Goal: Information Seeking & Learning: Learn about a topic

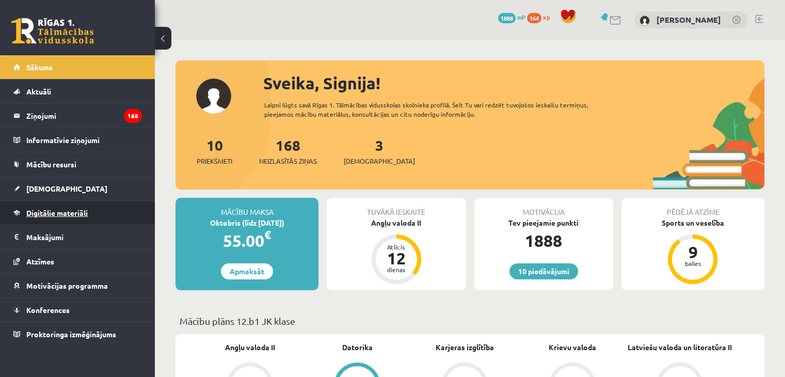
click at [58, 207] on link "Digitālie materiāli" at bounding box center [77, 213] width 129 height 24
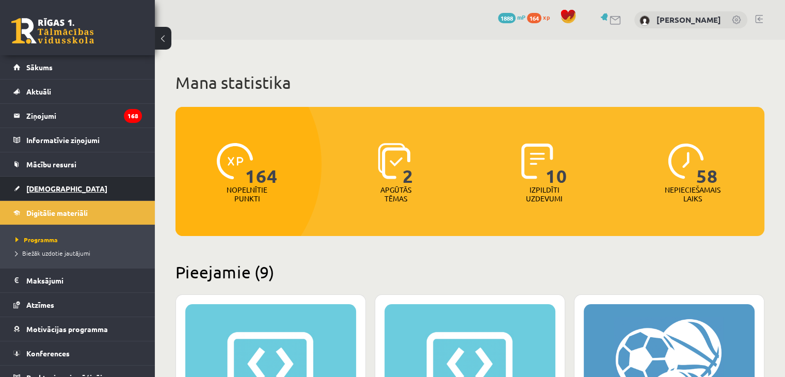
click at [45, 182] on link "[DEMOGRAPHIC_DATA]" at bounding box center [77, 189] width 129 height 24
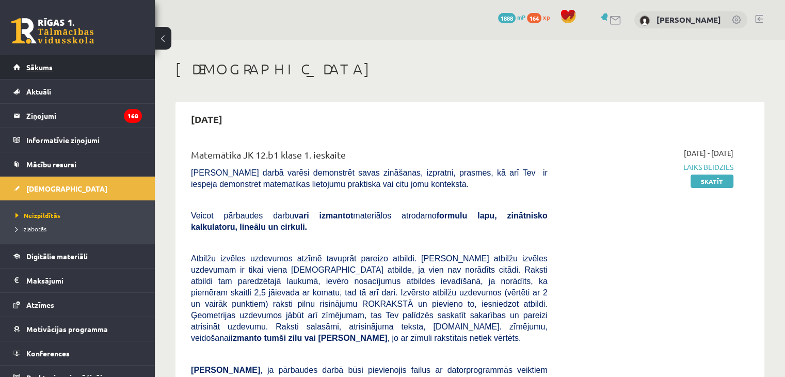
click at [52, 74] on link "Sākums" at bounding box center [77, 67] width 129 height 24
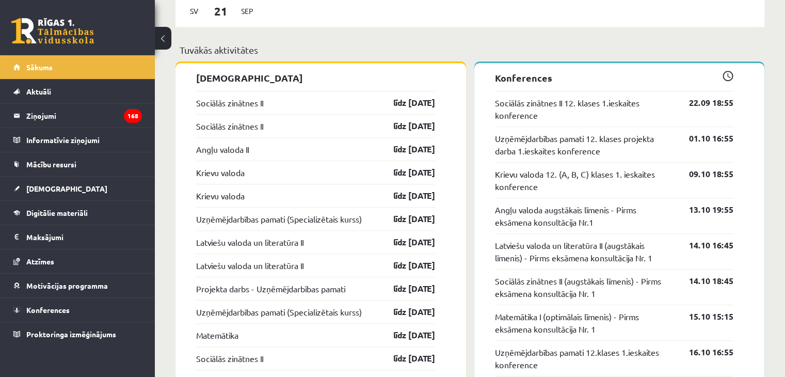
scroll to position [803, 0]
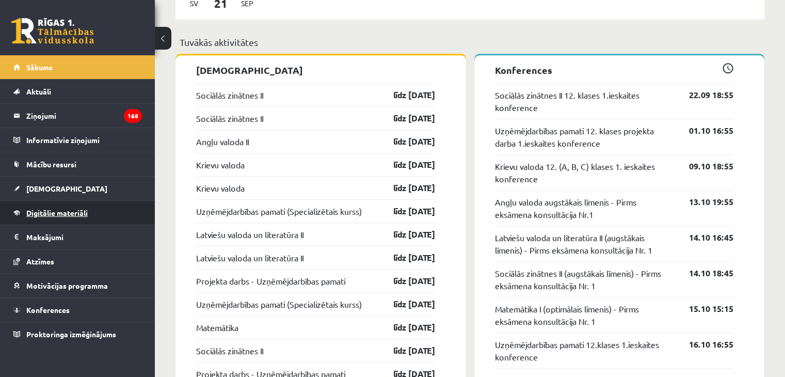
click at [61, 218] on link "Digitālie materiāli" at bounding box center [77, 213] width 129 height 24
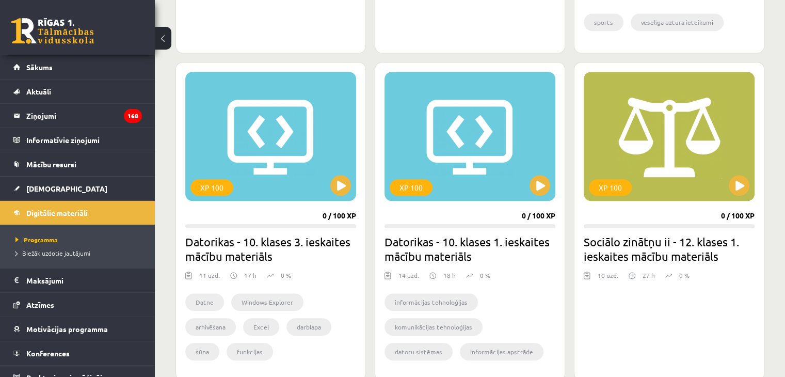
scroll to position [847, 0]
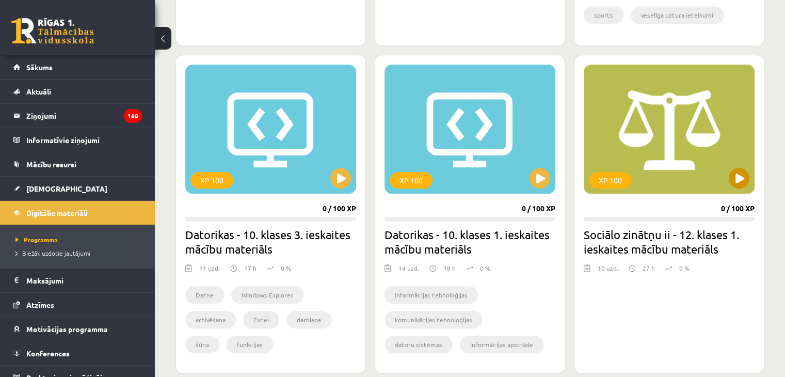
click at [725, 178] on div "XP 100" at bounding box center [669, 129] width 171 height 129
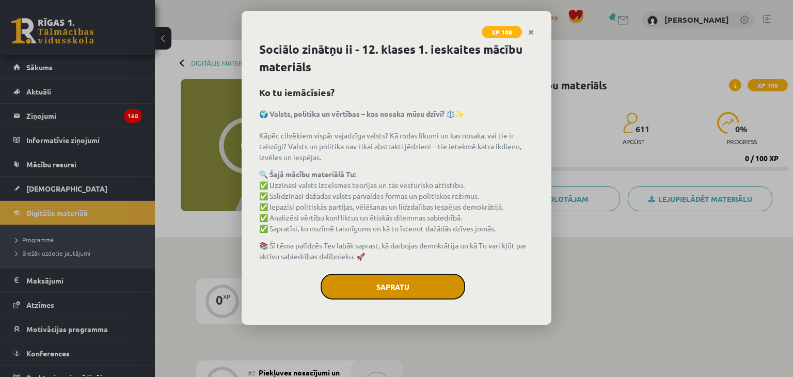
click at [390, 280] on button "Sapratu" at bounding box center [393, 287] width 145 height 26
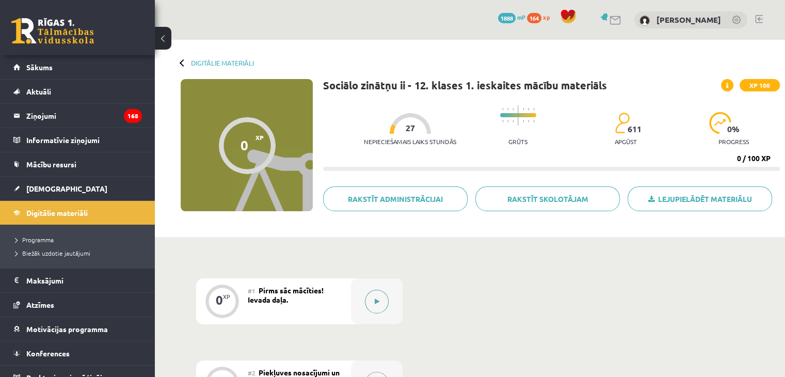
click at [384, 293] on button at bounding box center [377, 302] width 24 height 24
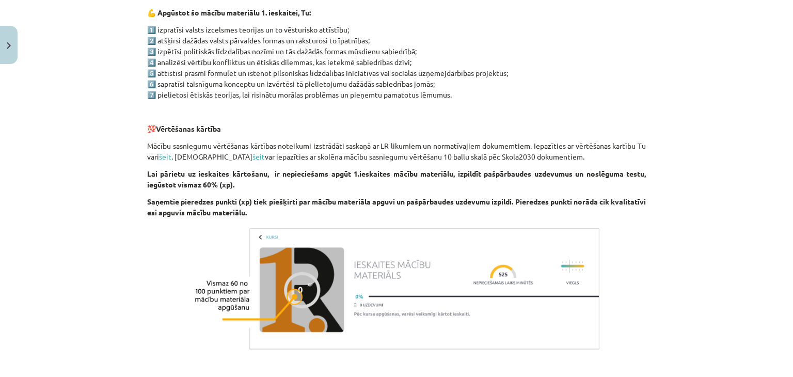
scroll to position [659, 0]
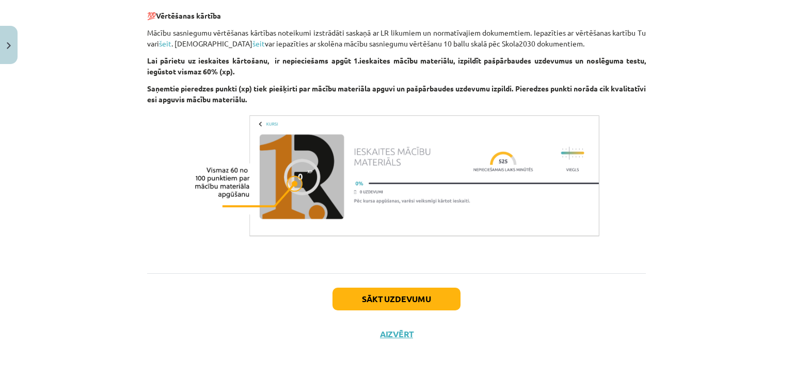
click at [407, 283] on div "Sākt uzdevumu Aizvērt" at bounding box center [396, 309] width 499 height 72
click at [406, 310] on div "Sākt uzdevumu Aizvērt" at bounding box center [396, 309] width 499 height 72
click at [409, 305] on button "Sākt uzdevumu" at bounding box center [396, 299] width 128 height 23
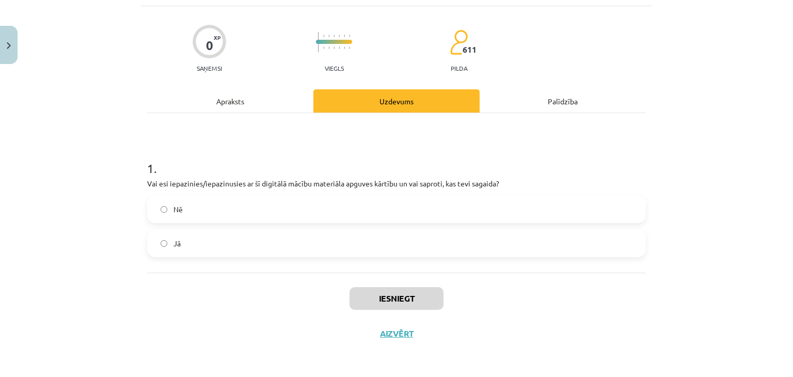
scroll to position [26, 0]
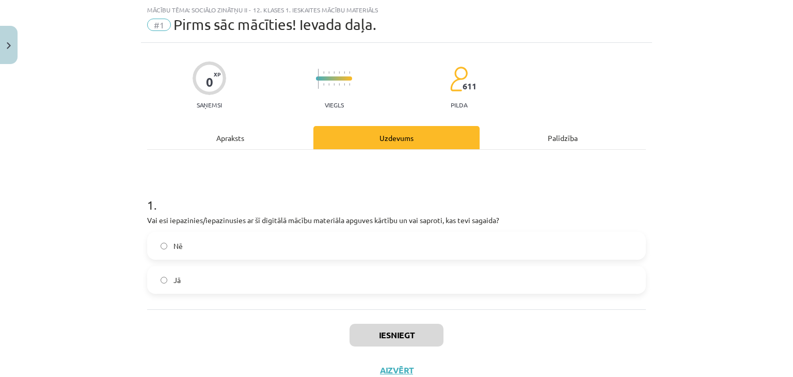
click at [354, 245] on label "Nē" at bounding box center [396, 246] width 497 height 26
click at [348, 289] on label "Jā" at bounding box center [396, 280] width 497 height 26
click at [403, 344] on button "Iesniegt" at bounding box center [396, 335] width 94 height 23
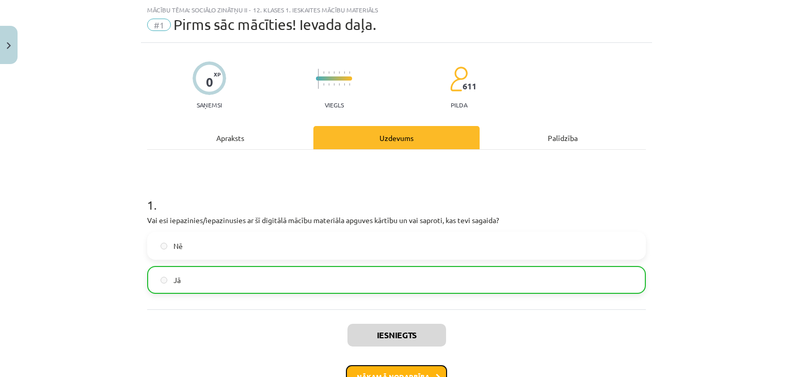
click at [428, 373] on button "Nākamā nodarbība" at bounding box center [396, 377] width 101 height 24
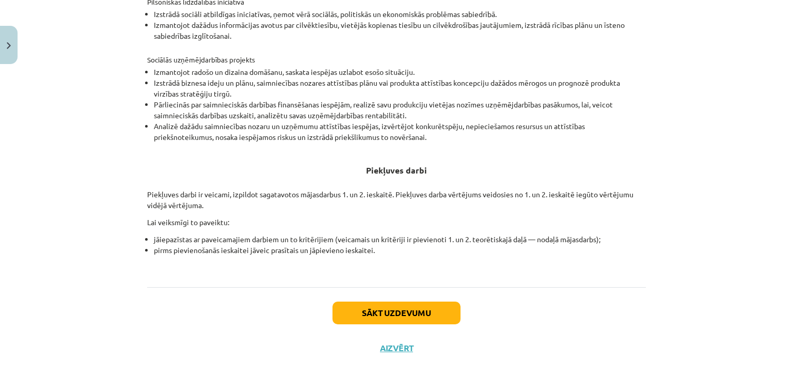
scroll to position [363, 0]
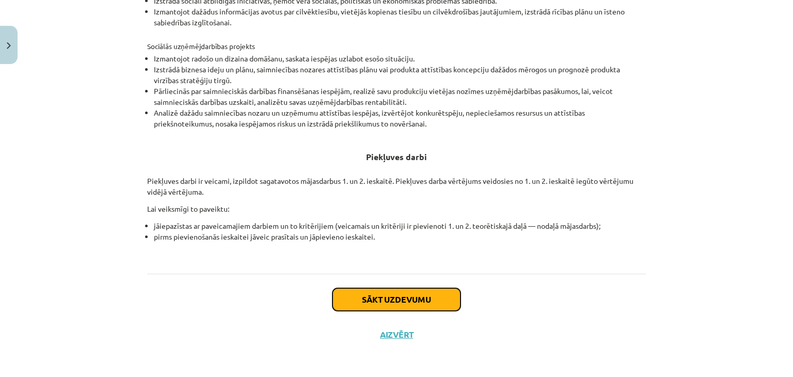
click at [448, 296] on button "Sākt uzdevumu" at bounding box center [396, 299] width 128 height 23
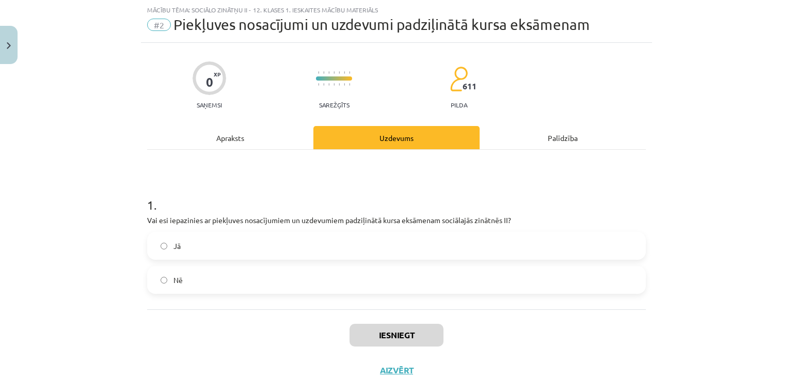
click at [491, 244] on label "Jā" at bounding box center [396, 246] width 497 height 26
click at [405, 336] on button "Iesniegt" at bounding box center [396, 335] width 94 height 23
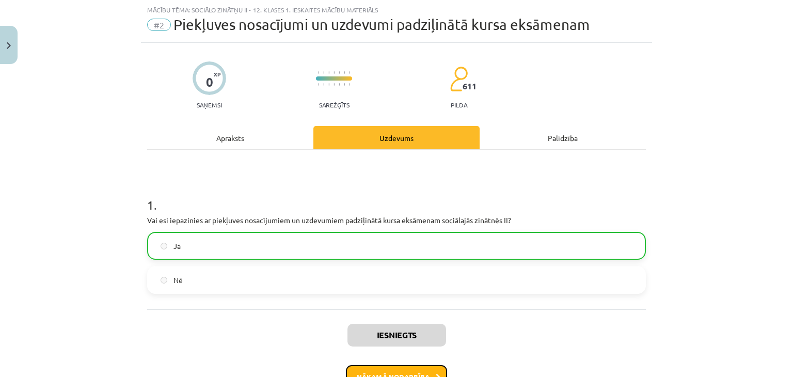
click at [415, 369] on button "Nākamā nodarbība" at bounding box center [396, 377] width 101 height 24
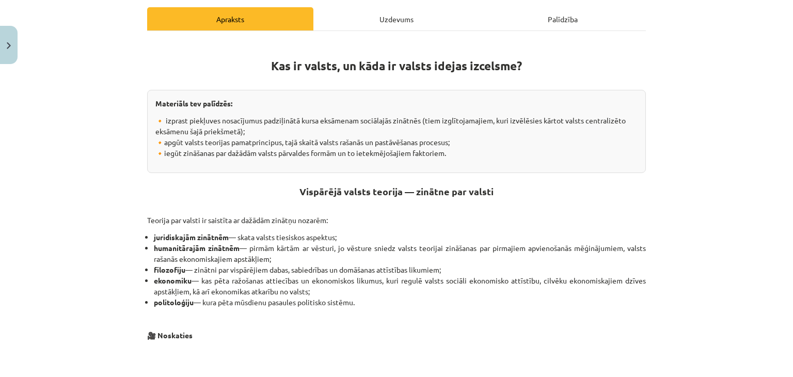
scroll to position [140, 0]
